Goal: Transaction & Acquisition: Purchase product/service

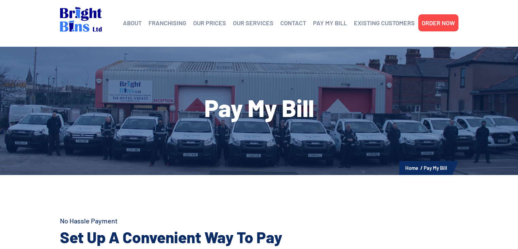
click at [258, 111] on h1 "Pay My Bill" at bounding box center [259, 107] width 398 height 24
click at [332, 23] on link "PAY MY BILL" at bounding box center [330, 23] width 34 height 10
click at [255, 112] on h1 "Pay My Bill" at bounding box center [259, 107] width 398 height 24
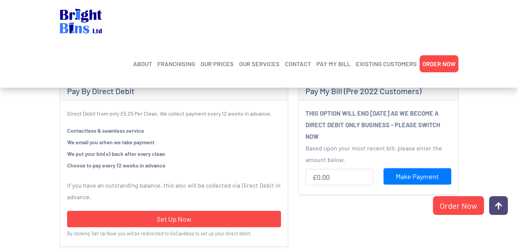
scroll to position [238, 0]
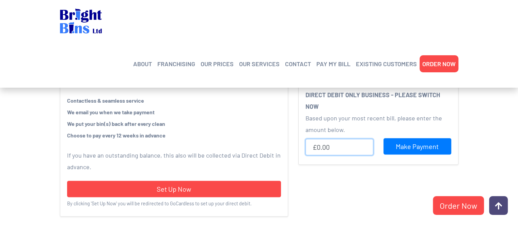
click at [332, 148] on input "£0.00" at bounding box center [339, 147] width 68 height 16
type input "£22.40"
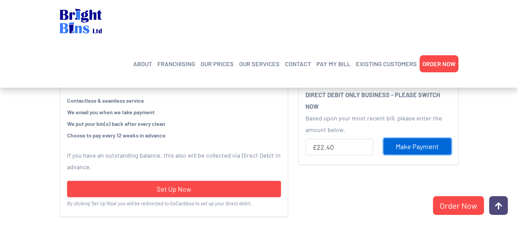
click at [404, 146] on input "Make Payment" at bounding box center [417, 146] width 68 height 16
